Goal: Information Seeking & Learning: Learn about a topic

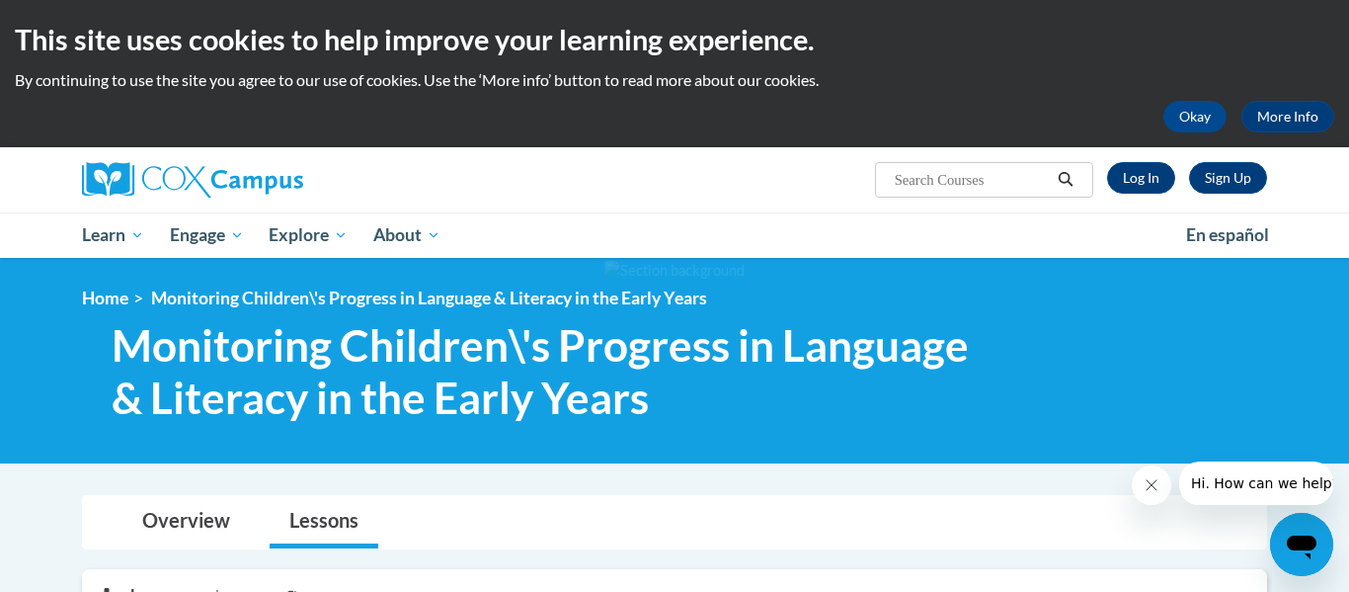
click at [558, 395] on span "Monitoring Children\'s Progress in Language & Literacy in the Early Years" at bounding box center [553, 371] width 882 height 105
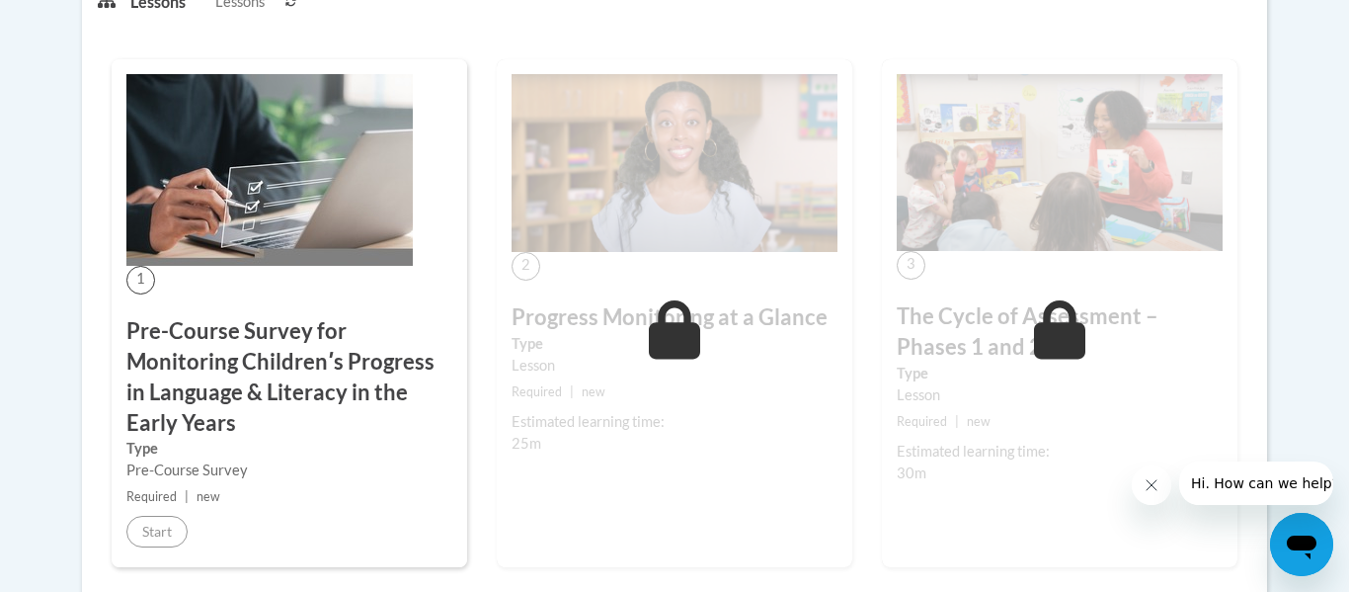
scroll to position [590, 0]
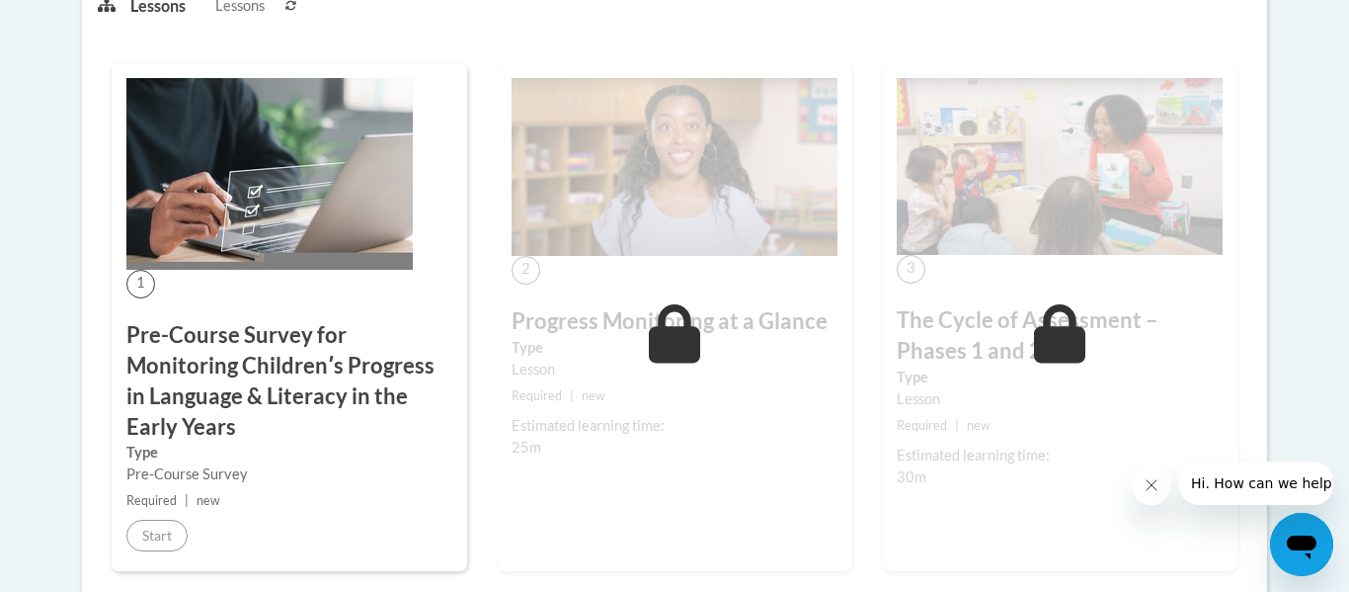
click at [768, 136] on img at bounding box center [675, 167] width 326 height 178
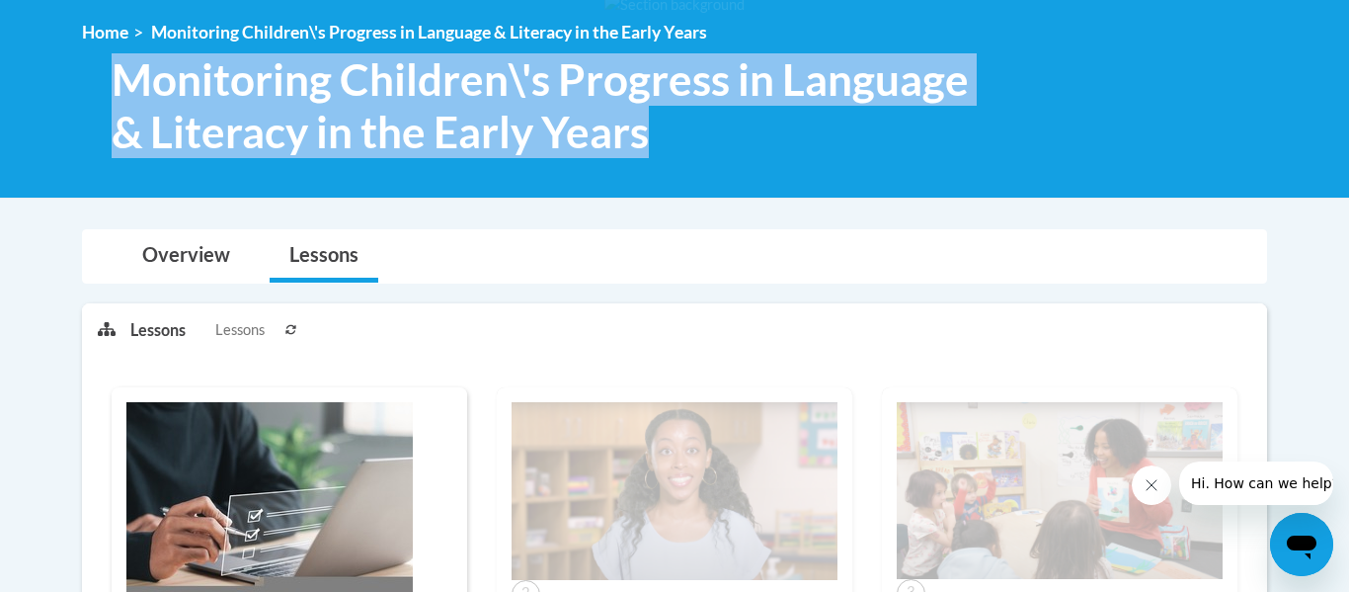
scroll to position [0, 0]
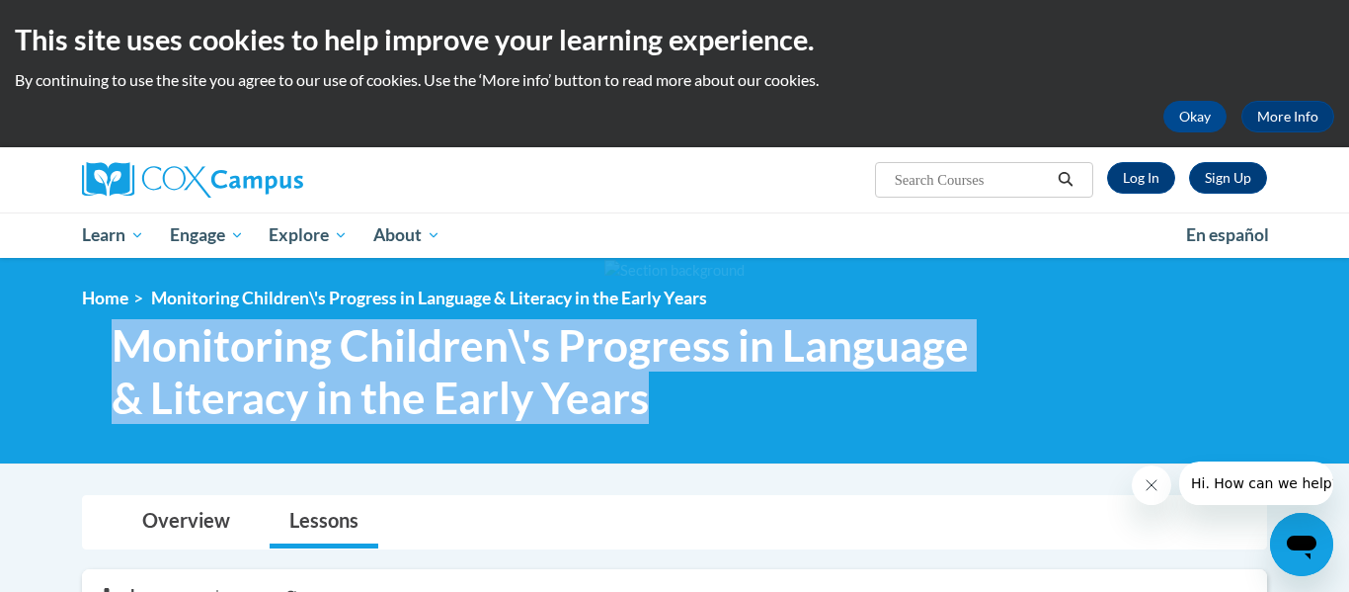
click at [966, 399] on span "Monitoring Children\'s Progress in Language & Literacy in the Early Years" at bounding box center [553, 371] width 882 height 105
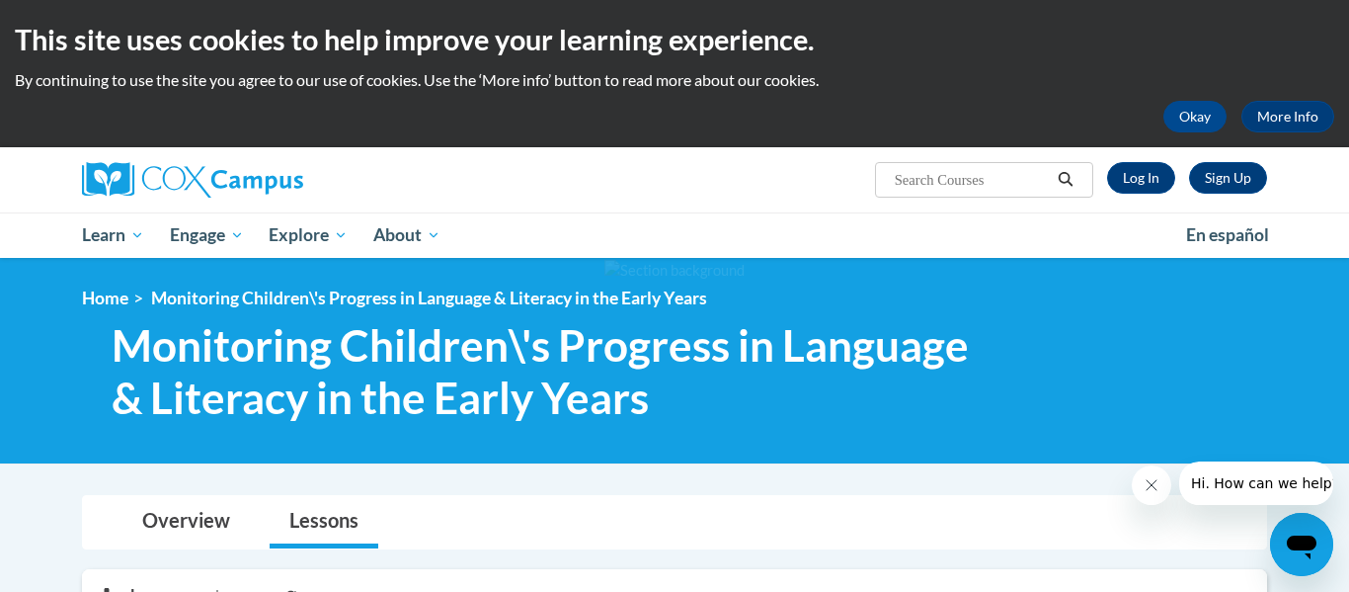
click at [567, 345] on span "Monitoring Children\'s Progress in Language & Literacy in the Early Years" at bounding box center [553, 371] width 882 height 105
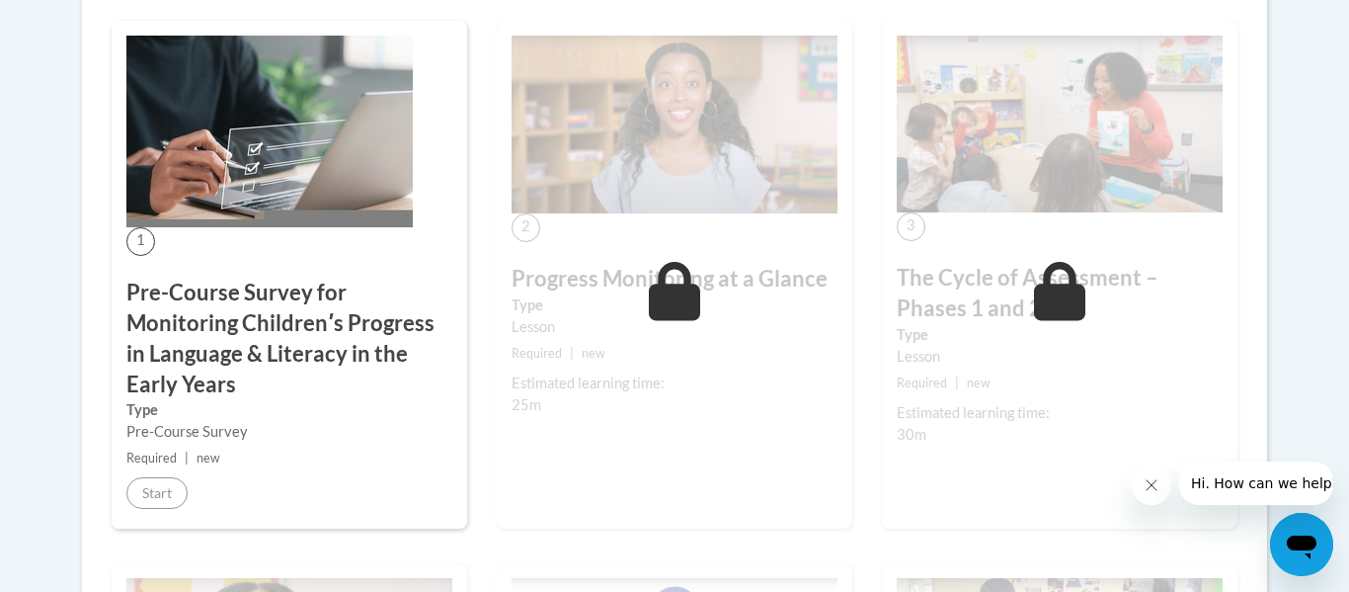
scroll to position [636, 0]
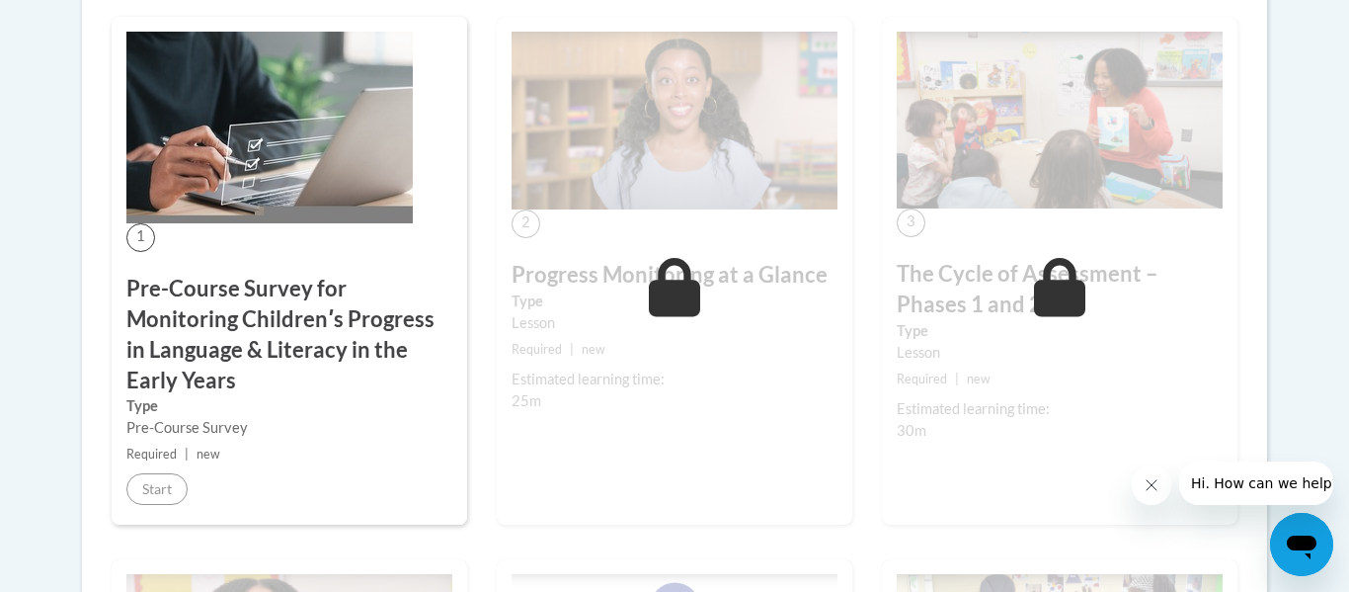
click at [276, 284] on h3 "Pre-Course Survey for Monitoring Childrenʹs Progress in Language & Literacy in …" at bounding box center [289, 334] width 326 height 121
click at [674, 222] on div "2 Progress Monitoring at a Glance Type Lesson Required | new Estimated learning…" at bounding box center [675, 271] width 356 height 508
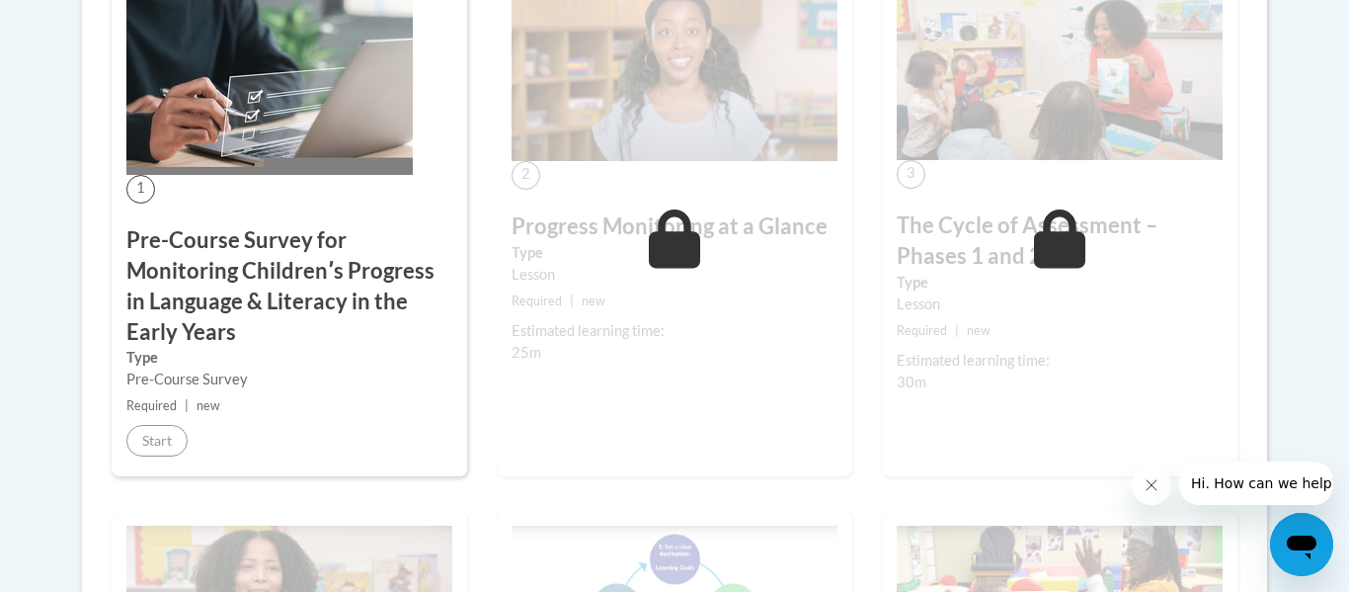
scroll to position [0, 0]
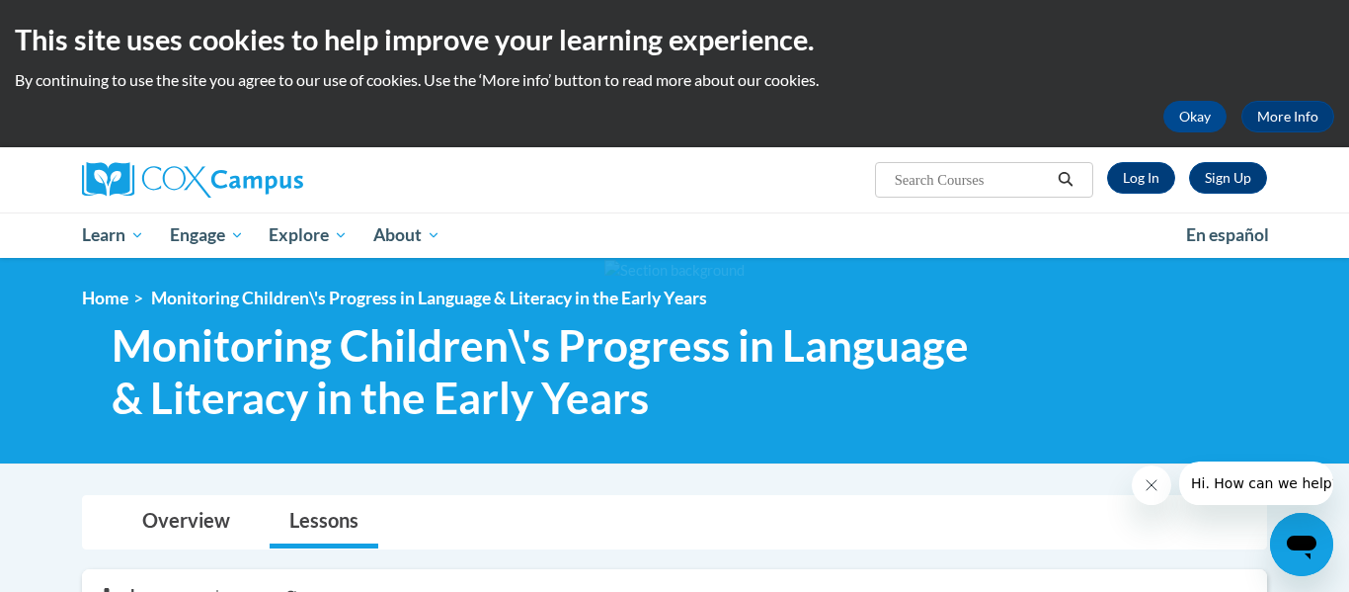
click at [362, 364] on span "Monitoring Children\'s Progress in Language & Literacy in the Early Years" at bounding box center [553, 371] width 882 height 105
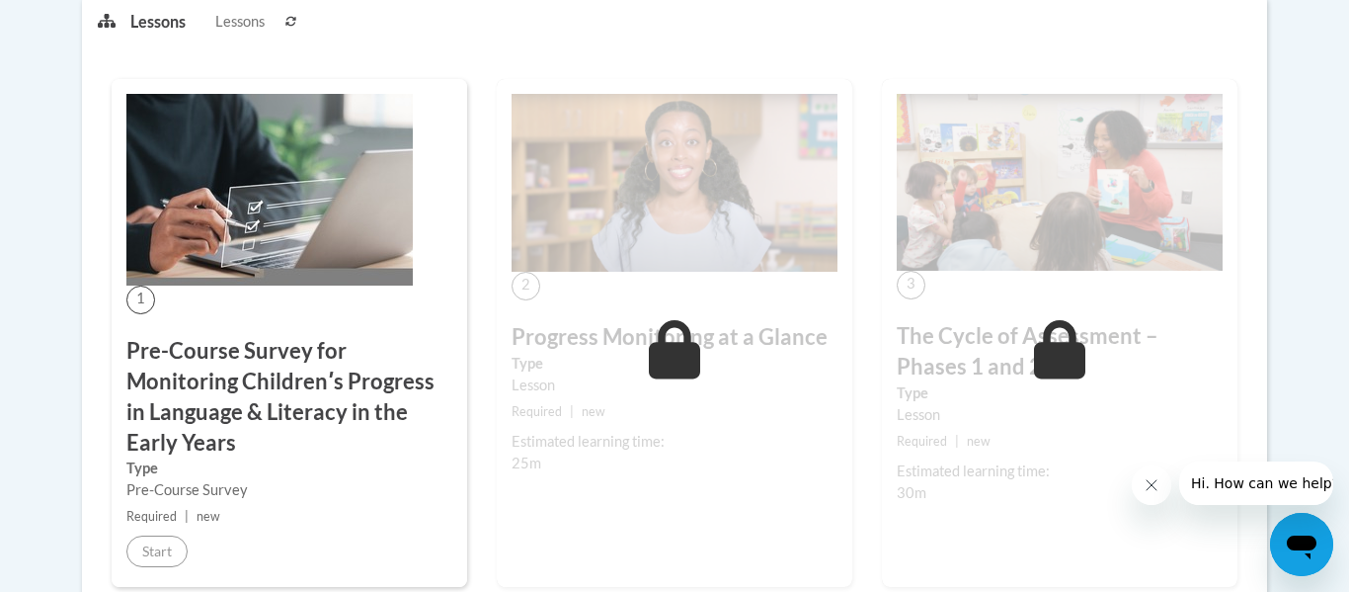
scroll to position [575, 0]
click at [214, 177] on img at bounding box center [269, 189] width 286 height 192
click at [236, 374] on h3 "Pre-Course Survey for Monitoring Childrenʹs Progress in Language & Literacy in …" at bounding box center [289, 395] width 326 height 121
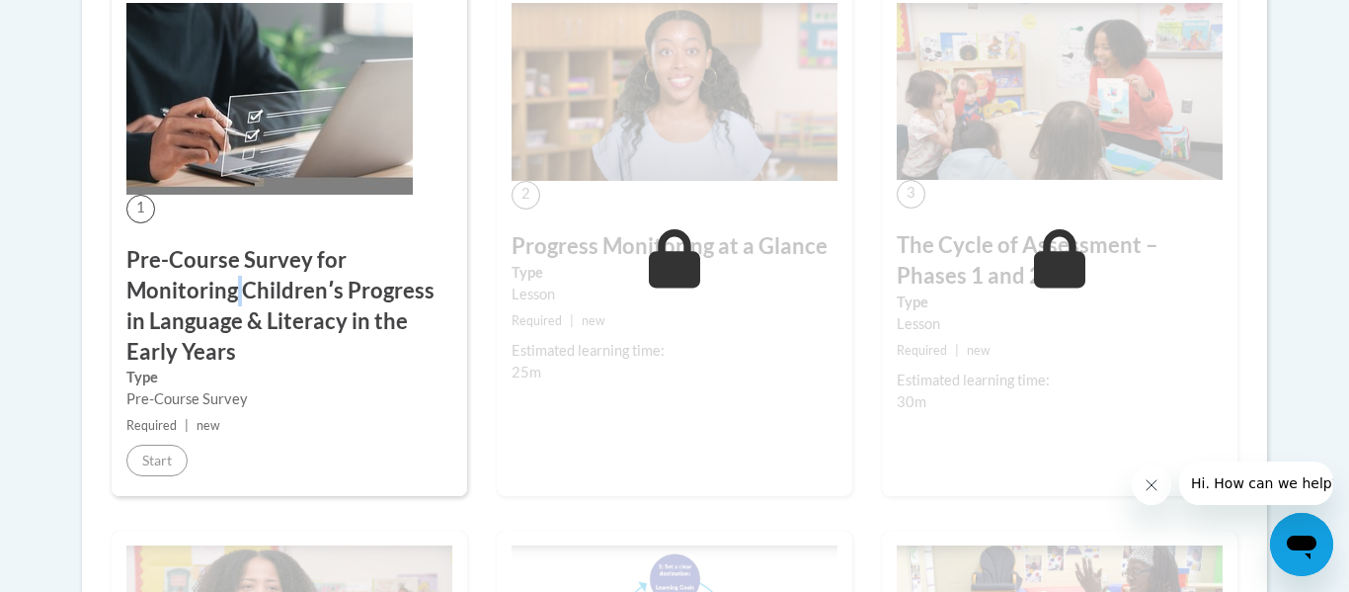
scroll to position [0, 0]
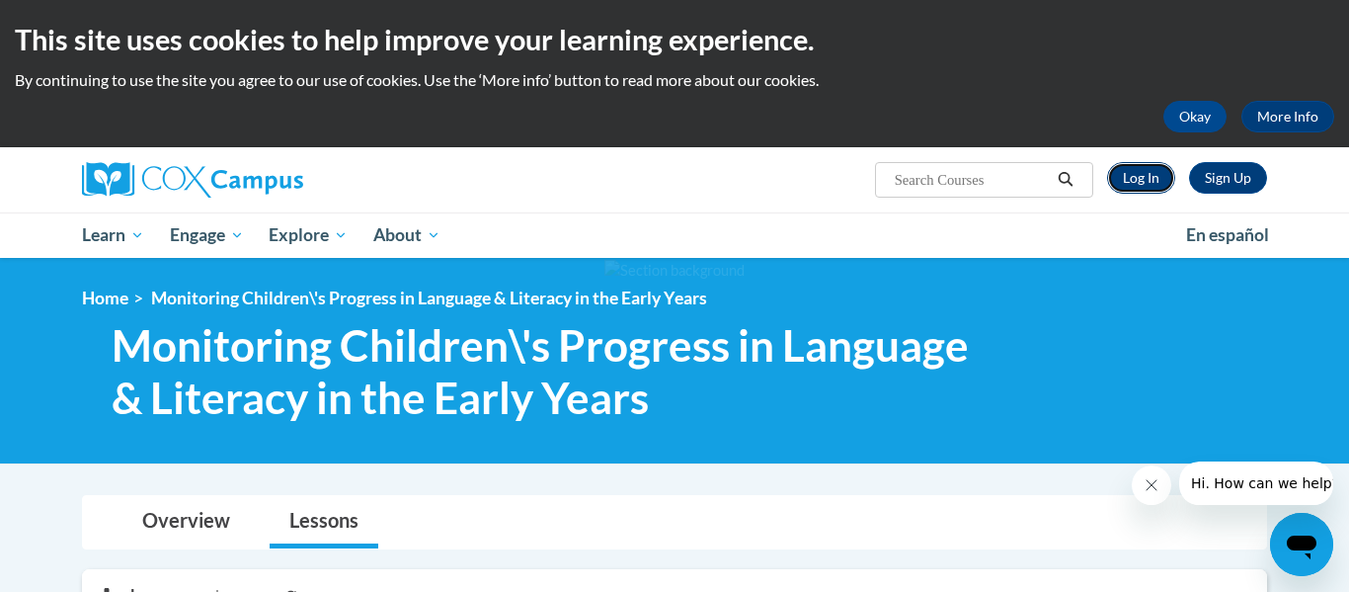
click at [1157, 167] on link "Log In" at bounding box center [1141, 178] width 68 height 32
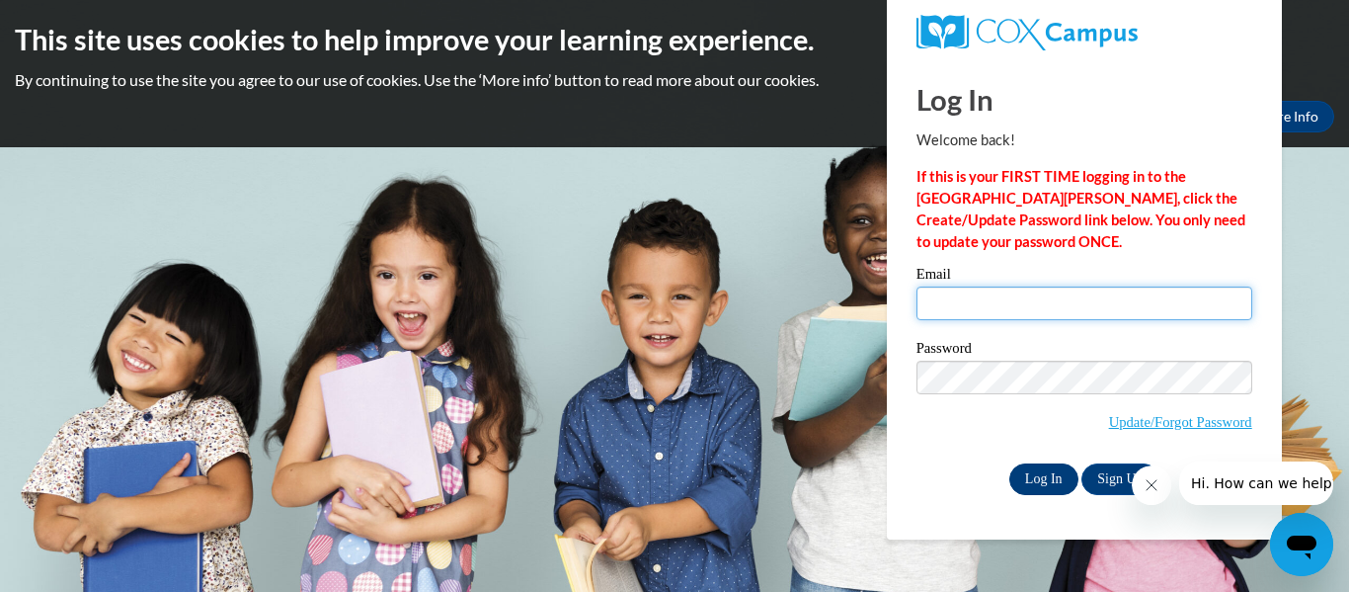
type input "mkitchen@stmm.org"
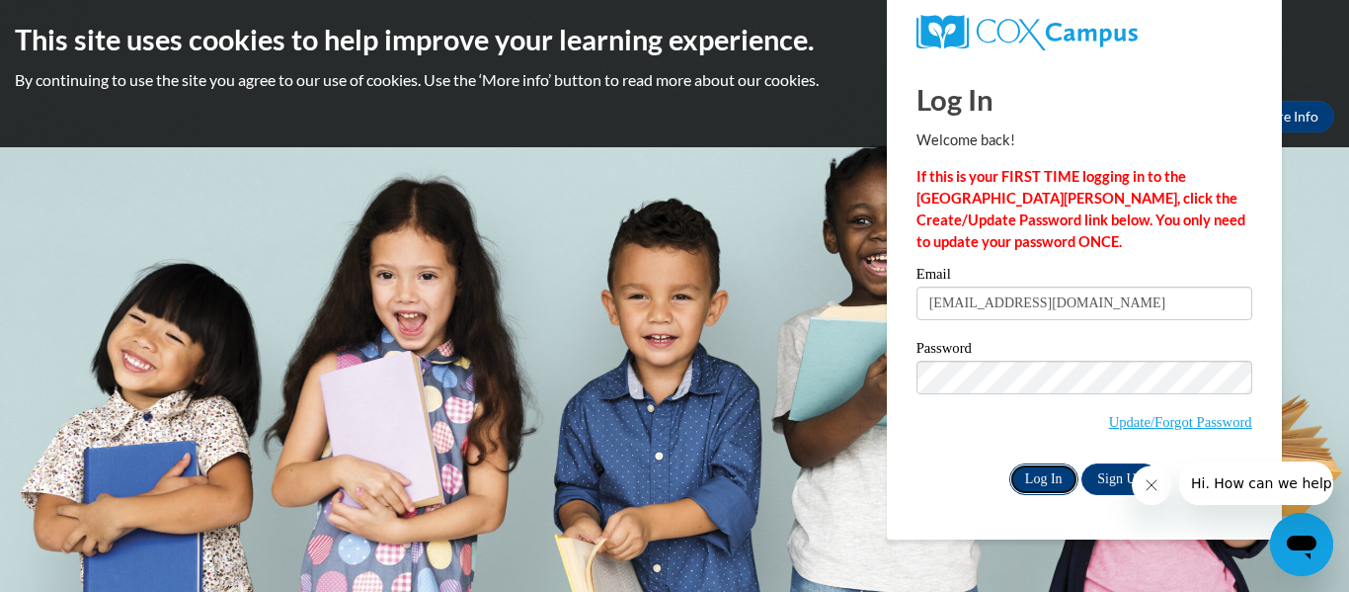
click at [1043, 476] on input "Log In" at bounding box center [1043, 479] width 69 height 32
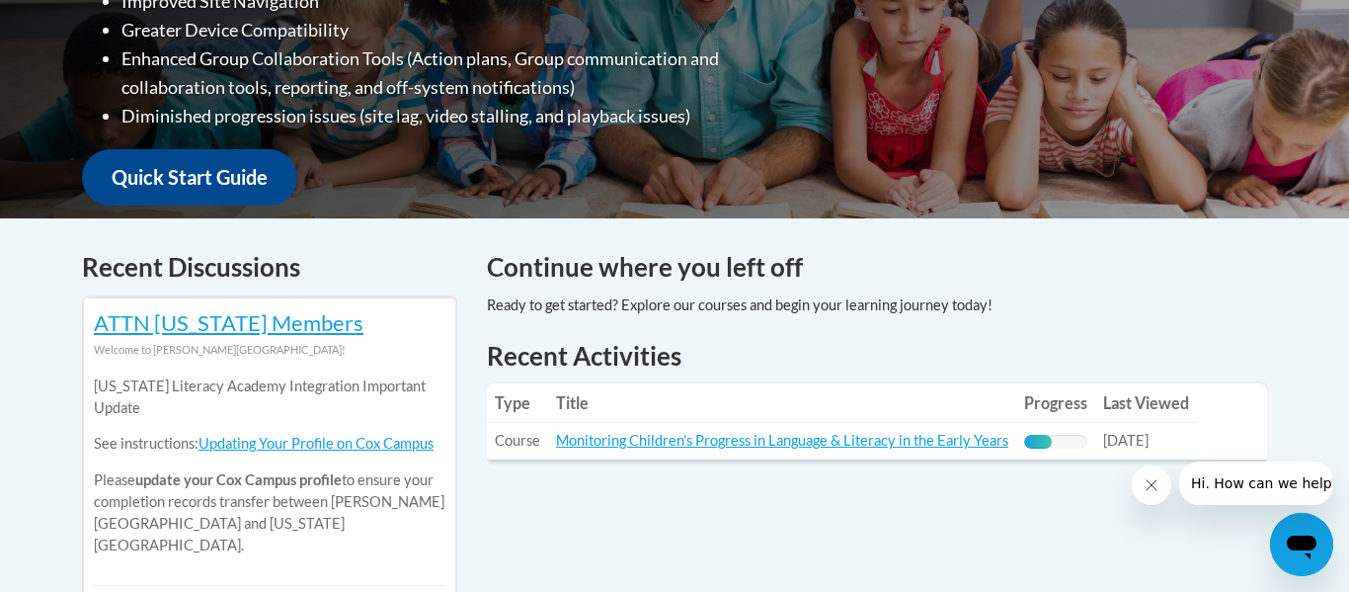
scroll to position [608, 0]
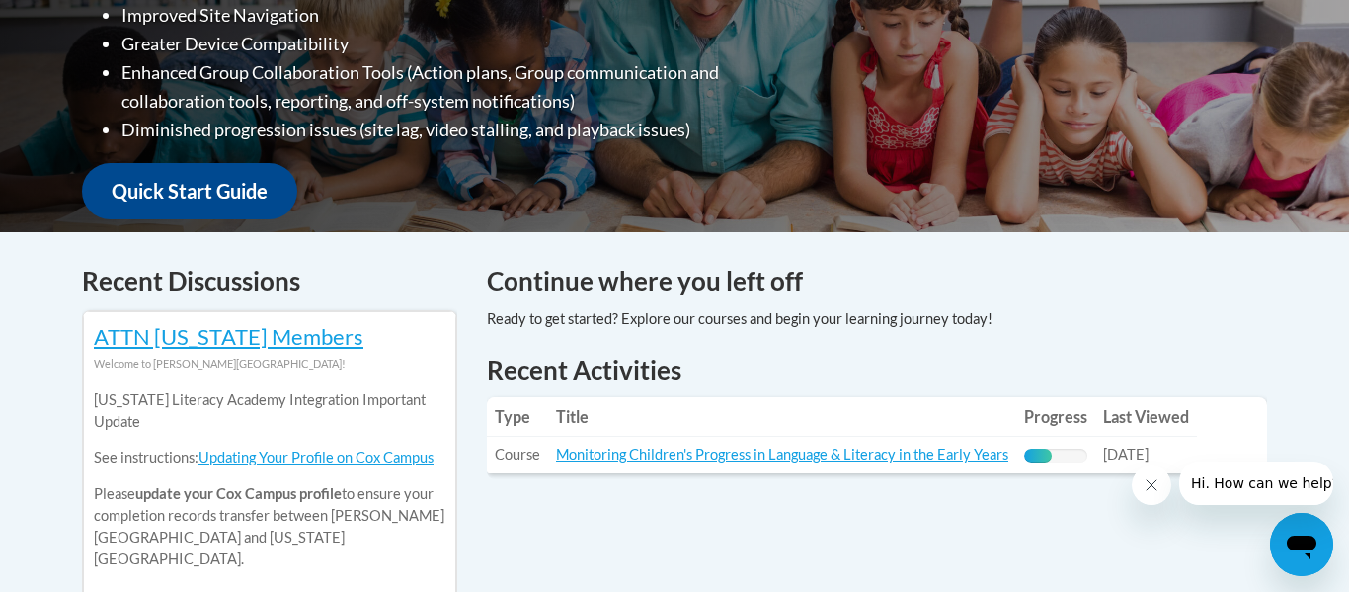
click at [678, 302] on div "Continue where you left off" at bounding box center [877, 299] width 780 height 75
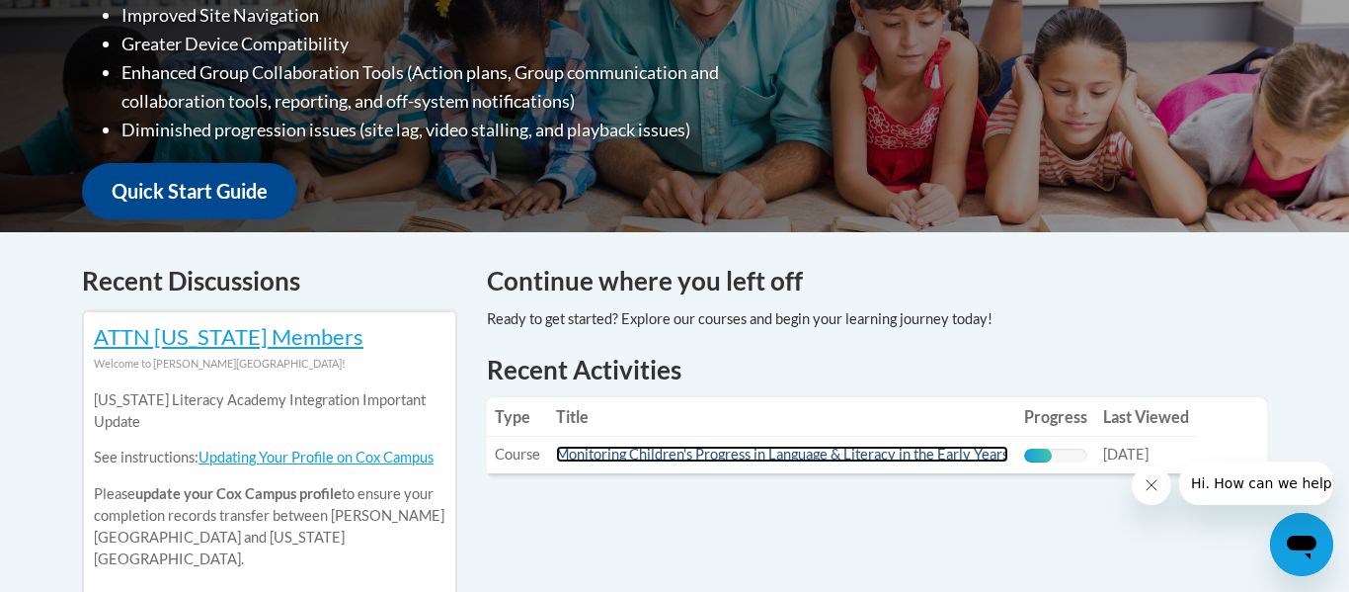
click at [729, 453] on link "Monitoring Children's Progress in Language & Literacy in the Early Years" at bounding box center [782, 453] width 452 height 17
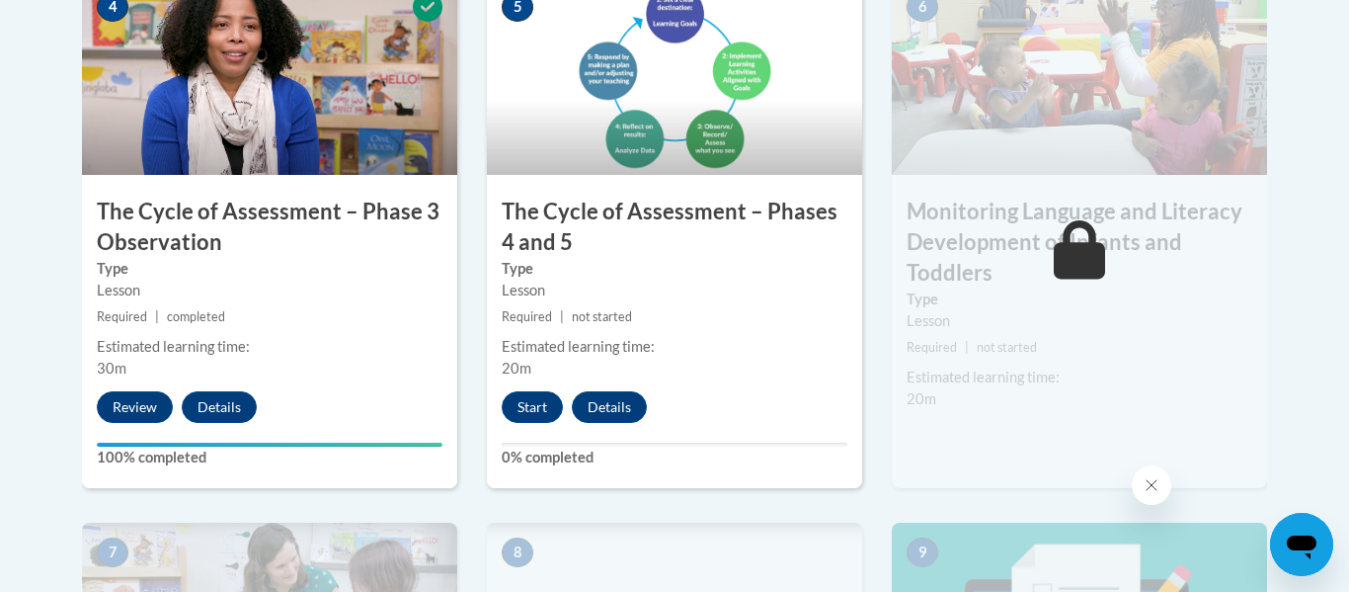
scroll to position [1282, 0]
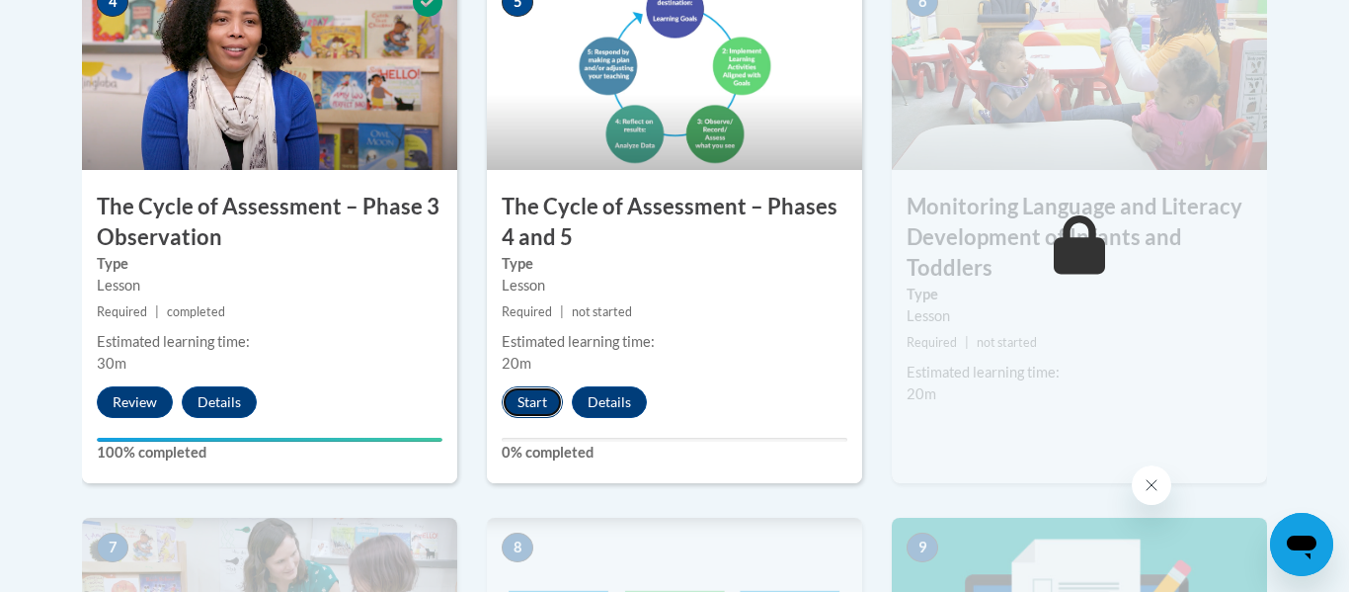
click at [531, 409] on button "Start" at bounding box center [532, 402] width 61 height 32
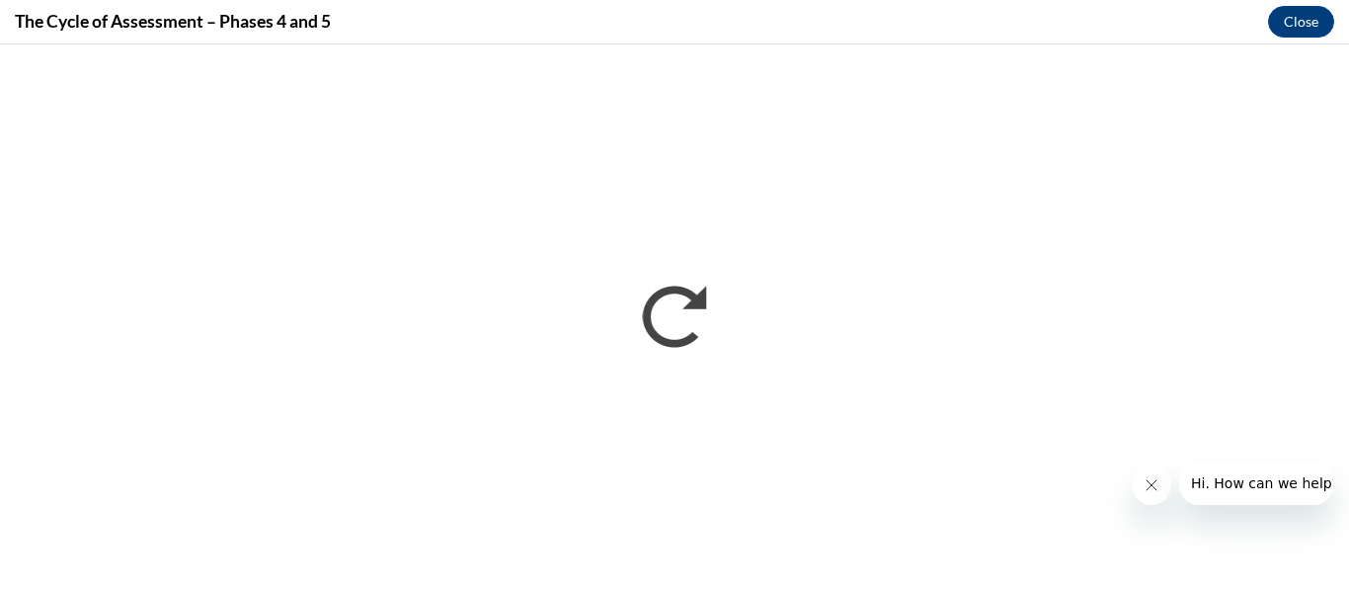
scroll to position [0, 0]
